Goal: Information Seeking & Learning: Learn about a topic

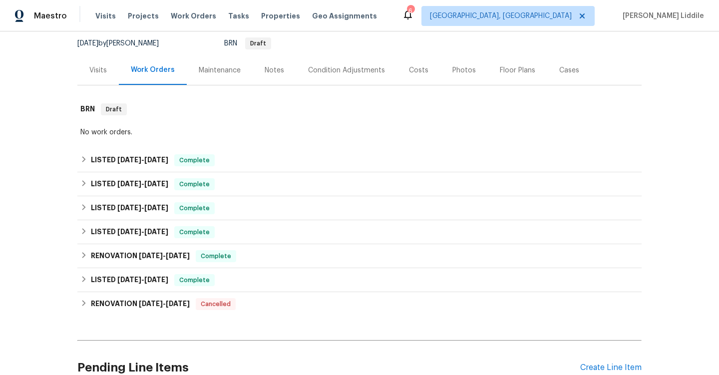
scroll to position [114, 0]
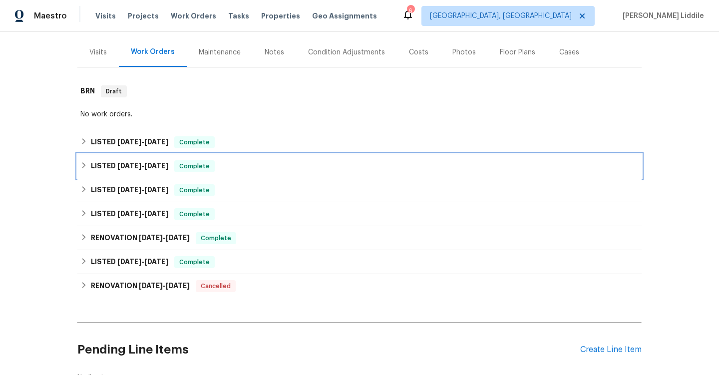
click at [199, 170] on span "Complete" at bounding box center [194, 166] width 38 height 10
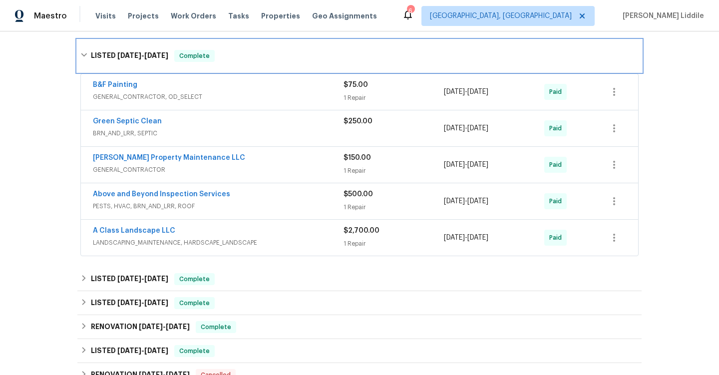
scroll to position [238, 0]
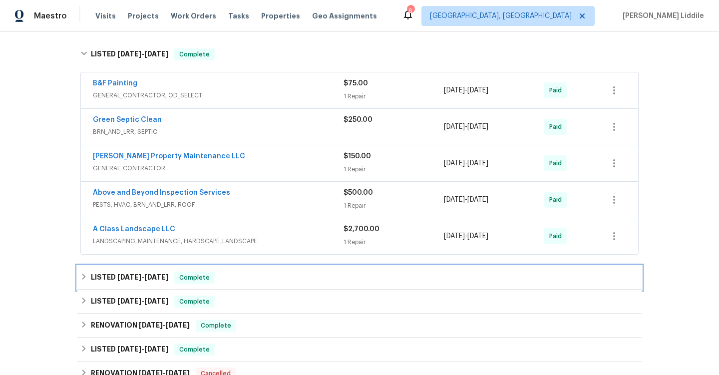
click at [267, 272] on div "LISTED [DATE] - [DATE] Complete" at bounding box center [359, 277] width 558 height 12
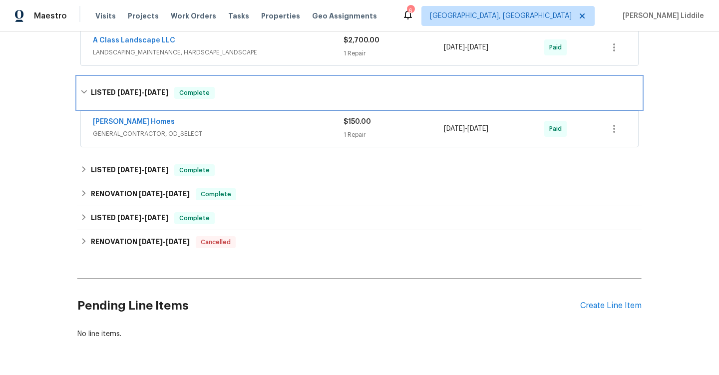
scroll to position [423, 0]
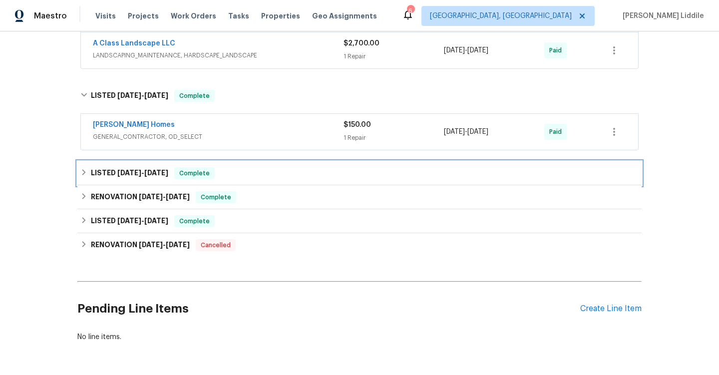
click at [301, 179] on div "LISTED [DATE] - [DATE] Complete" at bounding box center [359, 173] width 564 height 24
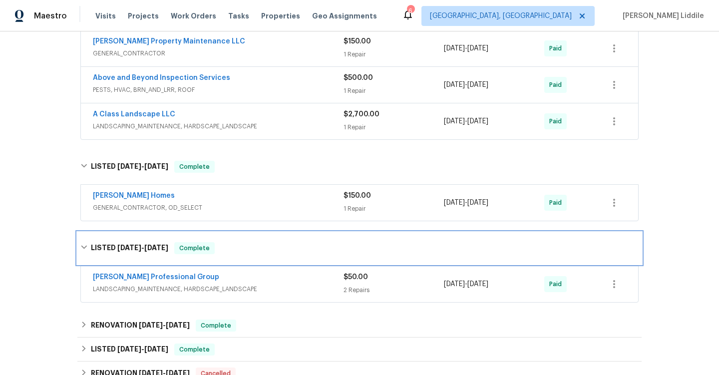
scroll to position [350, 0]
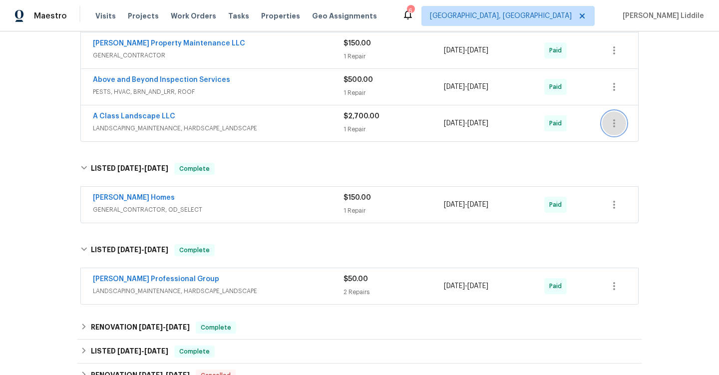
click at [612, 124] on icon "button" at bounding box center [614, 123] width 12 height 12
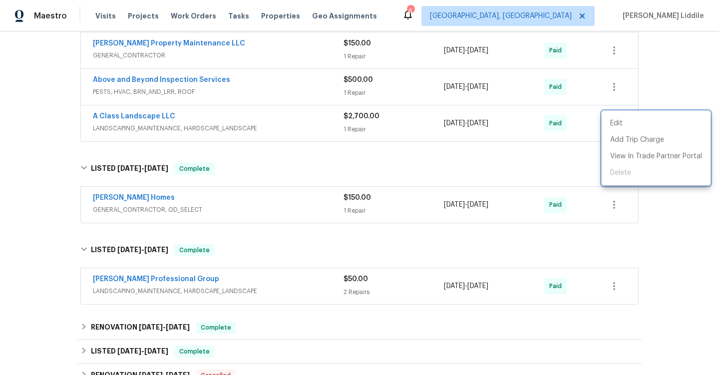
click at [481, 152] on div at bounding box center [359, 187] width 719 height 375
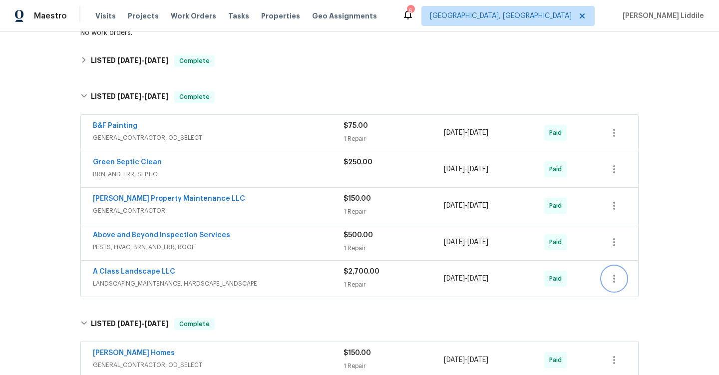
scroll to position [116, 0]
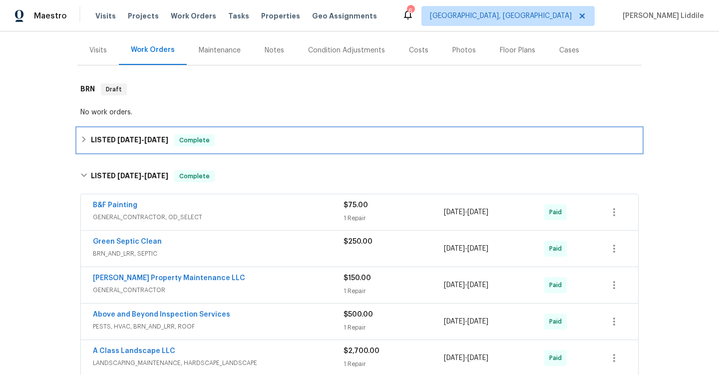
click at [213, 139] on div "LISTED [DATE] - [DATE] Complete" at bounding box center [359, 140] width 558 height 12
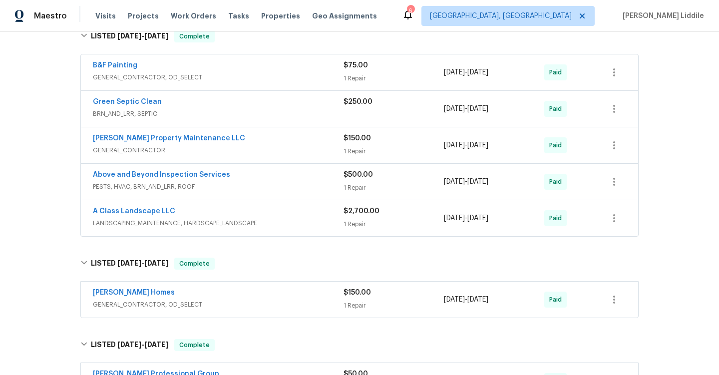
scroll to position [410, 0]
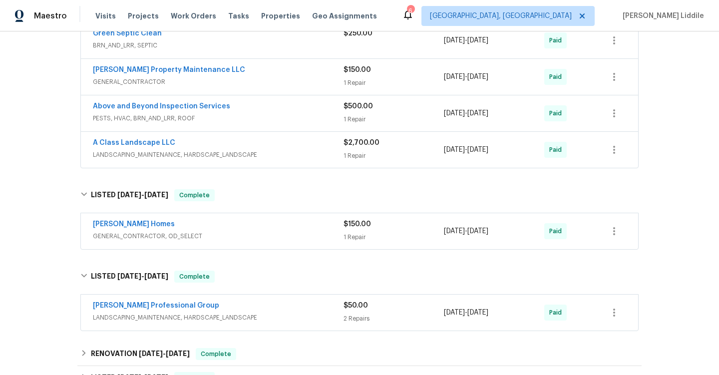
click at [424, 143] on div "$2,700.00" at bounding box center [393, 143] width 100 height 10
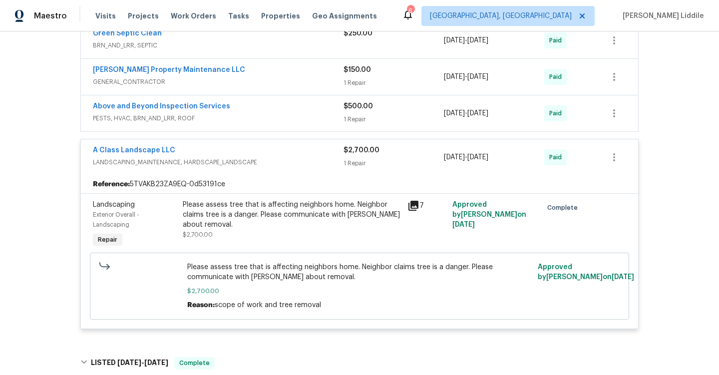
click at [416, 204] on icon at bounding box center [413, 206] width 10 height 10
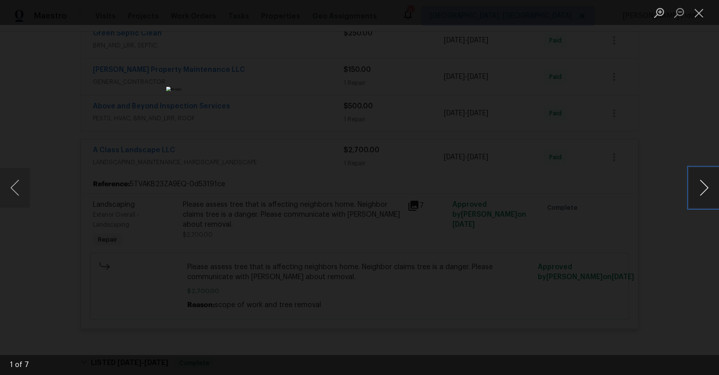
click at [701, 186] on button "Next image" at bounding box center [704, 188] width 30 height 40
click at [701, 14] on button "Close lightbox" at bounding box center [699, 12] width 20 height 17
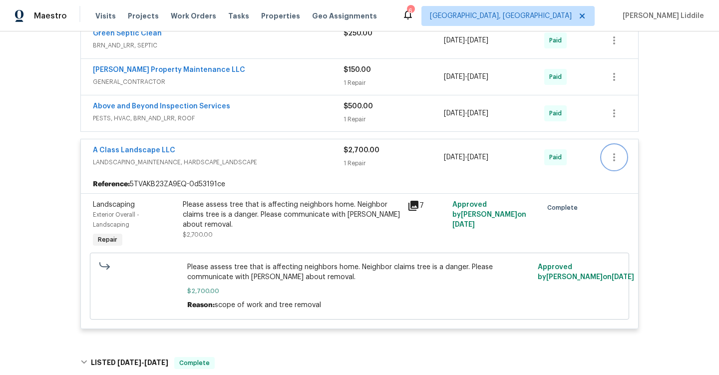
click at [614, 156] on icon "button" at bounding box center [614, 157] width 12 height 12
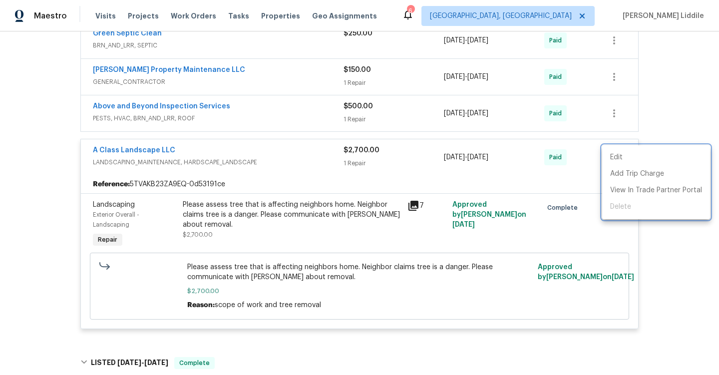
click at [571, 175] on div at bounding box center [359, 187] width 719 height 375
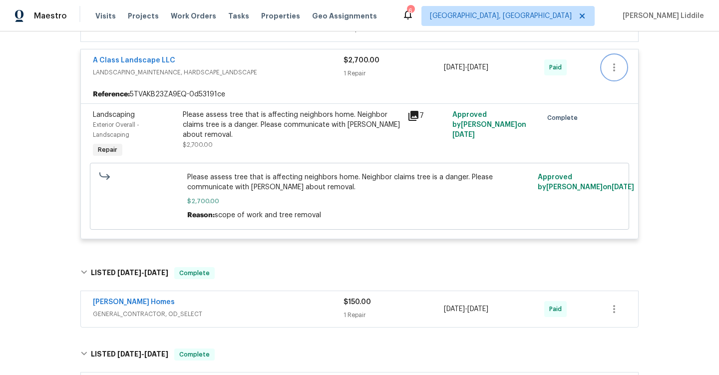
scroll to position [497, 0]
